Goal: Task Accomplishment & Management: Use online tool/utility

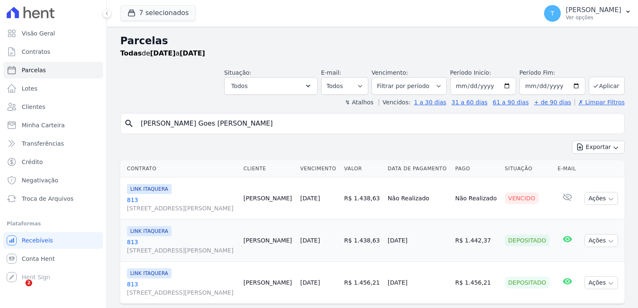
select select
drag, startPoint x: 241, startPoint y: 123, endPoint x: 129, endPoint y: 123, distance: 111.5
click at [129, 123] on div "search Lucas Marinho Goes de Sousa" at bounding box center [372, 123] width 504 height 21
paste input "Patricia Leite Oliveir"
type input "[PERSON_NAME]"
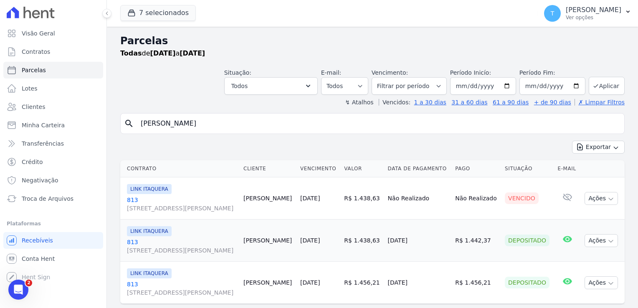
select select
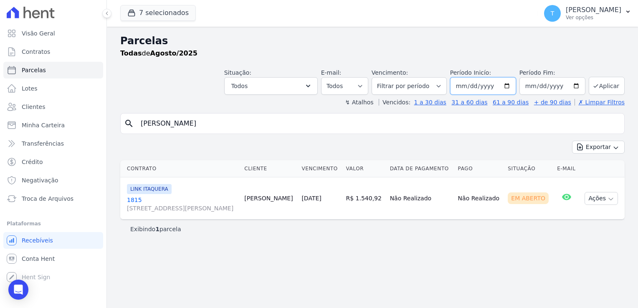
click at [512, 88] on input "[DATE]" at bounding box center [483, 86] width 66 height 18
type input "[DATE]"
click at [602, 85] on button "Aplicar" at bounding box center [607, 86] width 36 height 18
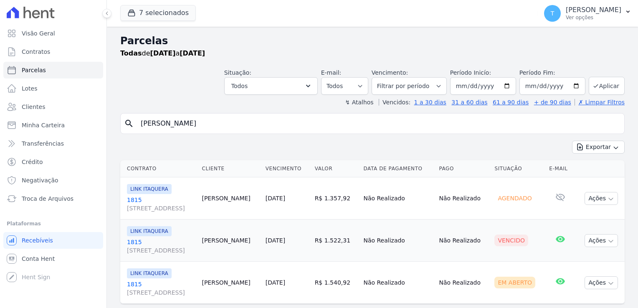
select select
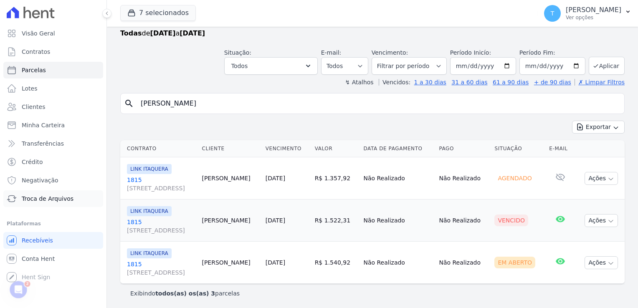
click at [52, 201] on span "Troca de Arquivos" at bounding box center [48, 199] width 52 height 8
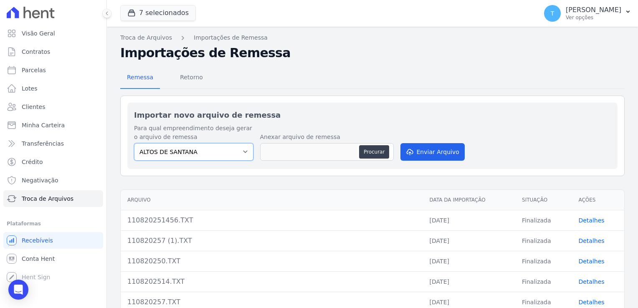
click at [244, 156] on select "ALTOS DE SANTANA Arcos Itaquera ARTE VILA MATILDE BOSQUE CLUB Inspire LINK [GEO…" at bounding box center [193, 152] width 119 height 18
select select "798d34ef-1a76-4a01-aecd-278a2202ade3"
click at [134, 143] on select "ALTOS DE SANTANA Arcos Itaquera ARTE VILA MATILDE BOSQUE CLUB Inspire LINK [GEO…" at bounding box center [193, 152] width 119 height 18
click at [371, 153] on button "Procurar" at bounding box center [374, 151] width 30 height 13
type input "110820257 (2).TXT"
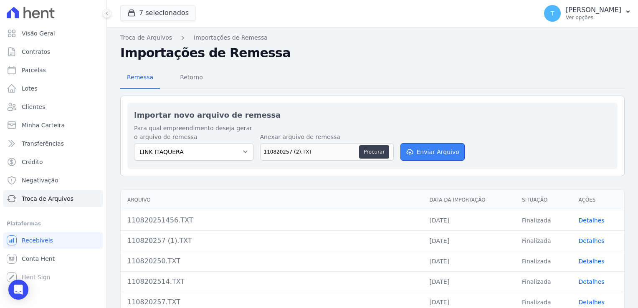
click at [424, 151] on button "Enviar Arquivo" at bounding box center [432, 152] width 64 height 18
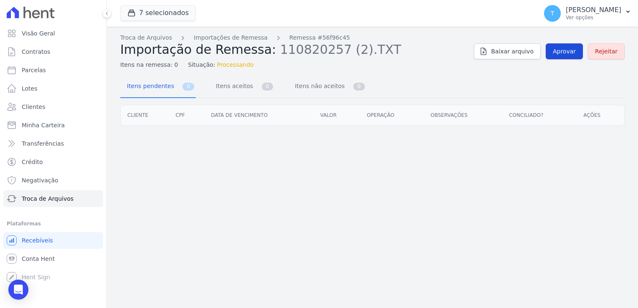
click at [567, 55] on span "Aprovar" at bounding box center [564, 51] width 23 height 8
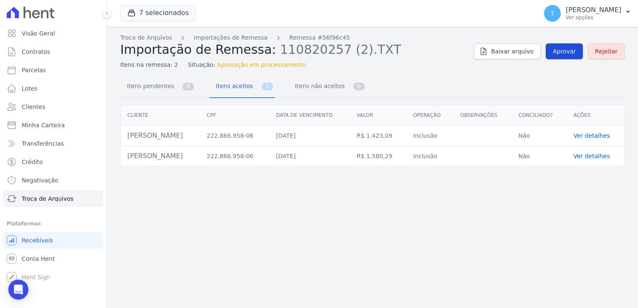
click at [566, 56] on link "Aprovar" at bounding box center [564, 51] width 37 height 16
click at [45, 75] on link "Parcelas" at bounding box center [53, 70] width 100 height 17
select select
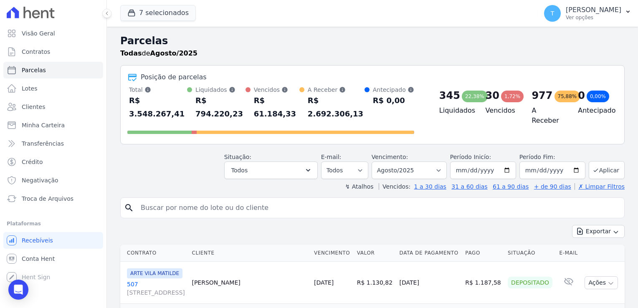
click at [205, 200] on input "search" at bounding box center [378, 208] width 485 height 17
paste input "[PERSON_NAME]"
type input "[PERSON_NAME]"
select select
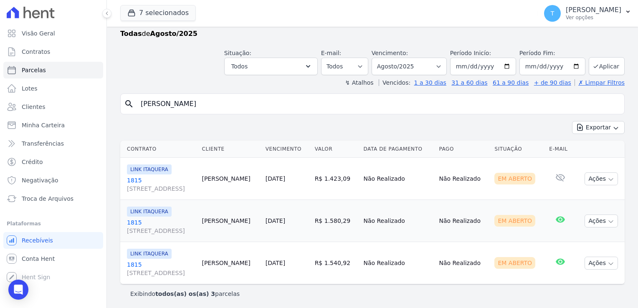
scroll to position [20, 0]
click at [607, 178] on icon "button" at bounding box center [610, 179] width 7 height 7
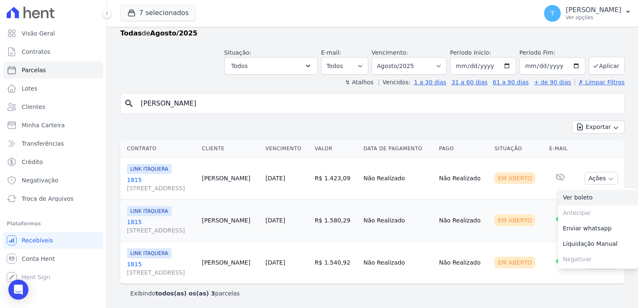
click at [582, 198] on link "Ver boleto" at bounding box center [598, 197] width 80 height 15
click at [527, 208] on td "Em Aberto" at bounding box center [518, 221] width 55 height 42
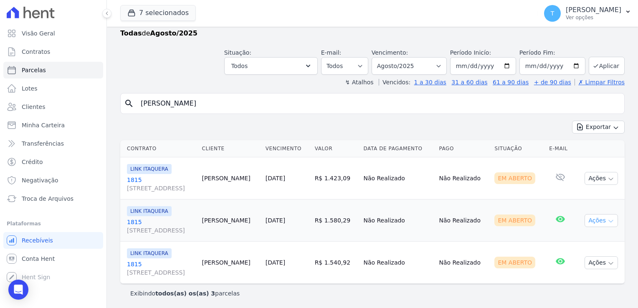
click at [607, 222] on icon "button" at bounding box center [610, 221] width 7 height 7
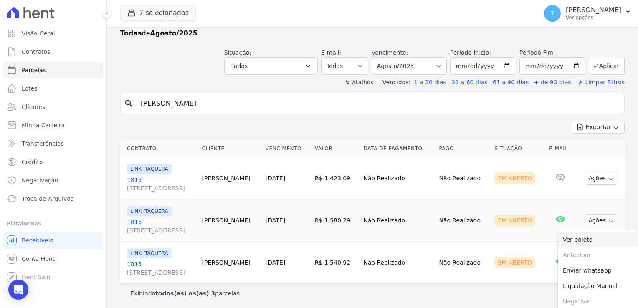
click at [559, 240] on link "Ver boleto" at bounding box center [598, 239] width 80 height 15
